Goal: Find specific page/section: Find specific page/section

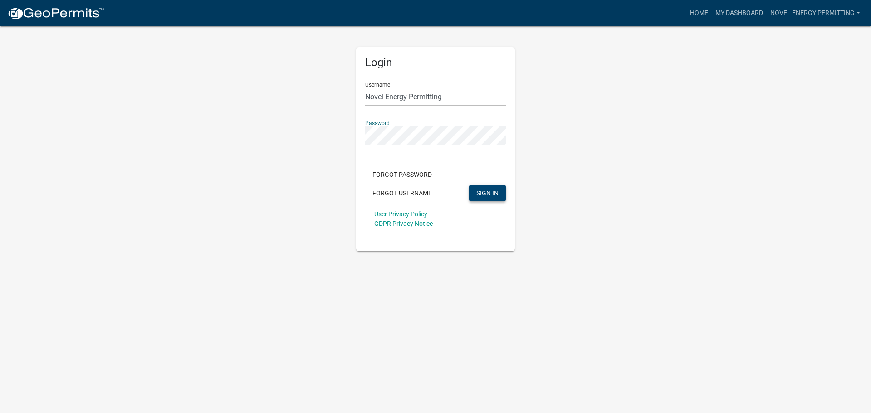
click at [483, 188] on button "SIGN IN" at bounding box center [487, 193] width 37 height 16
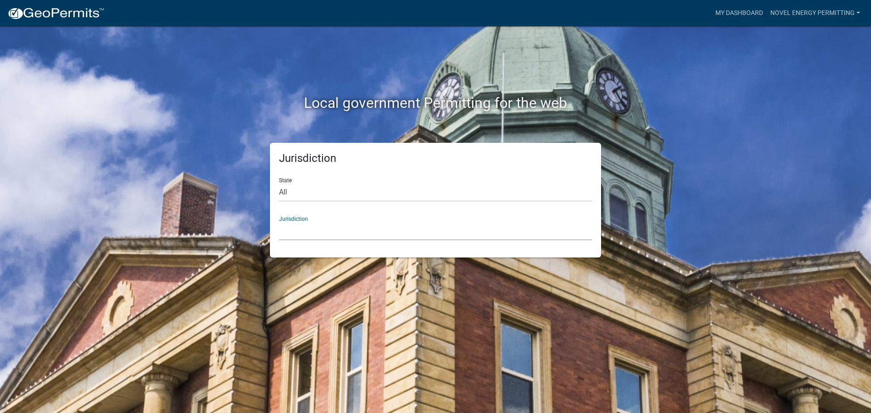
click at [393, 233] on select "Custer County, Colorado Carroll County, Georgia Cook County, Georgia Crawford C…" at bounding box center [435, 231] width 313 height 19
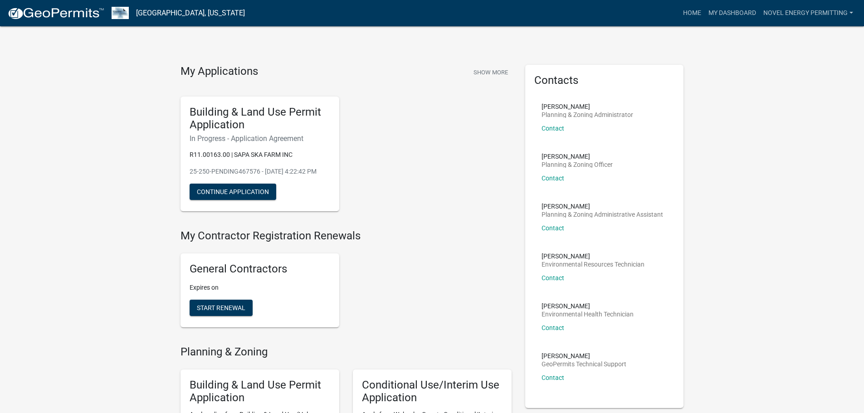
scroll to position [1, 0]
